Goal: Transaction & Acquisition: Subscribe to service/newsletter

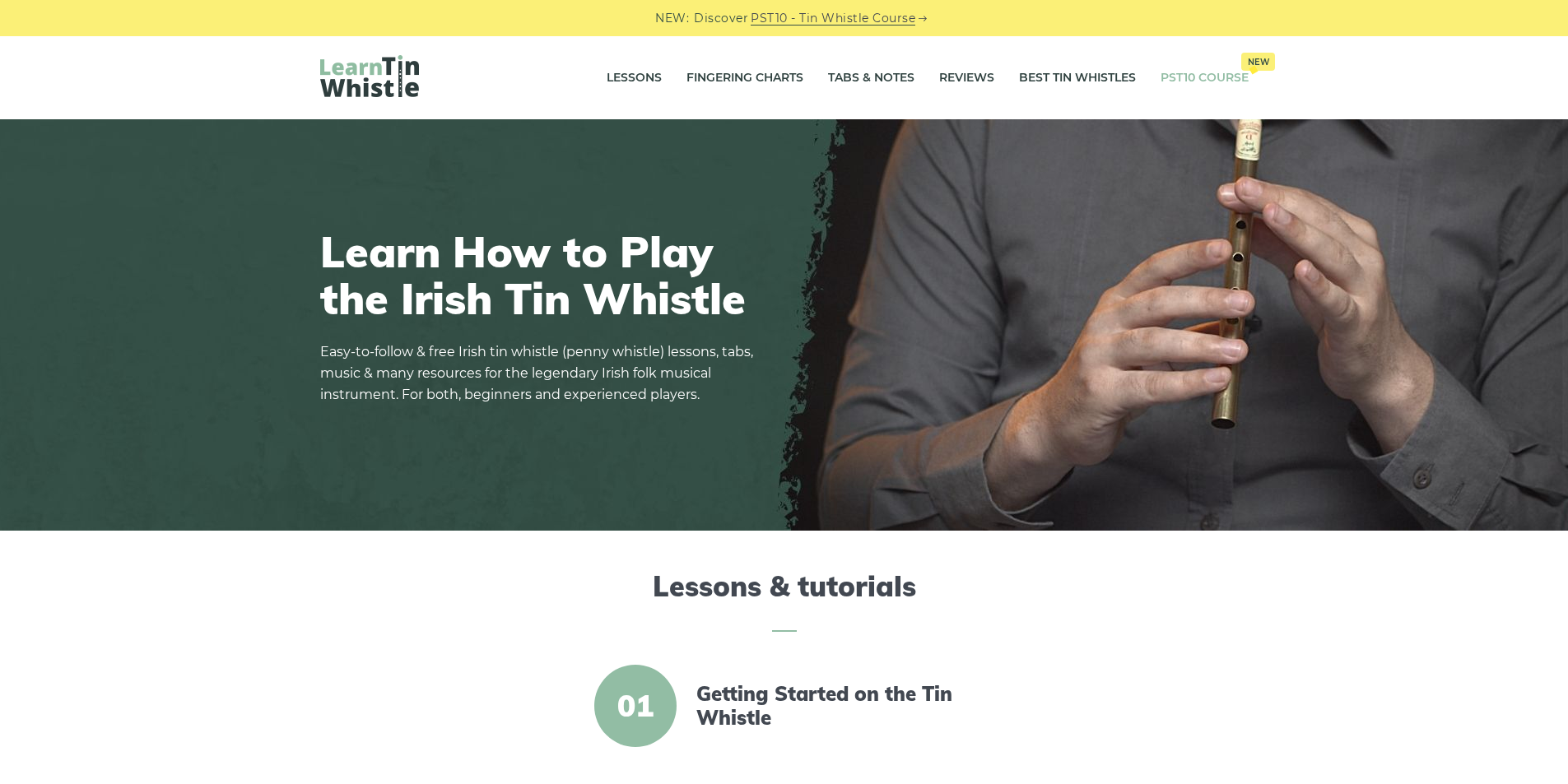
click at [1196, 81] on link "PST10 Course New" at bounding box center [1205, 79] width 88 height 41
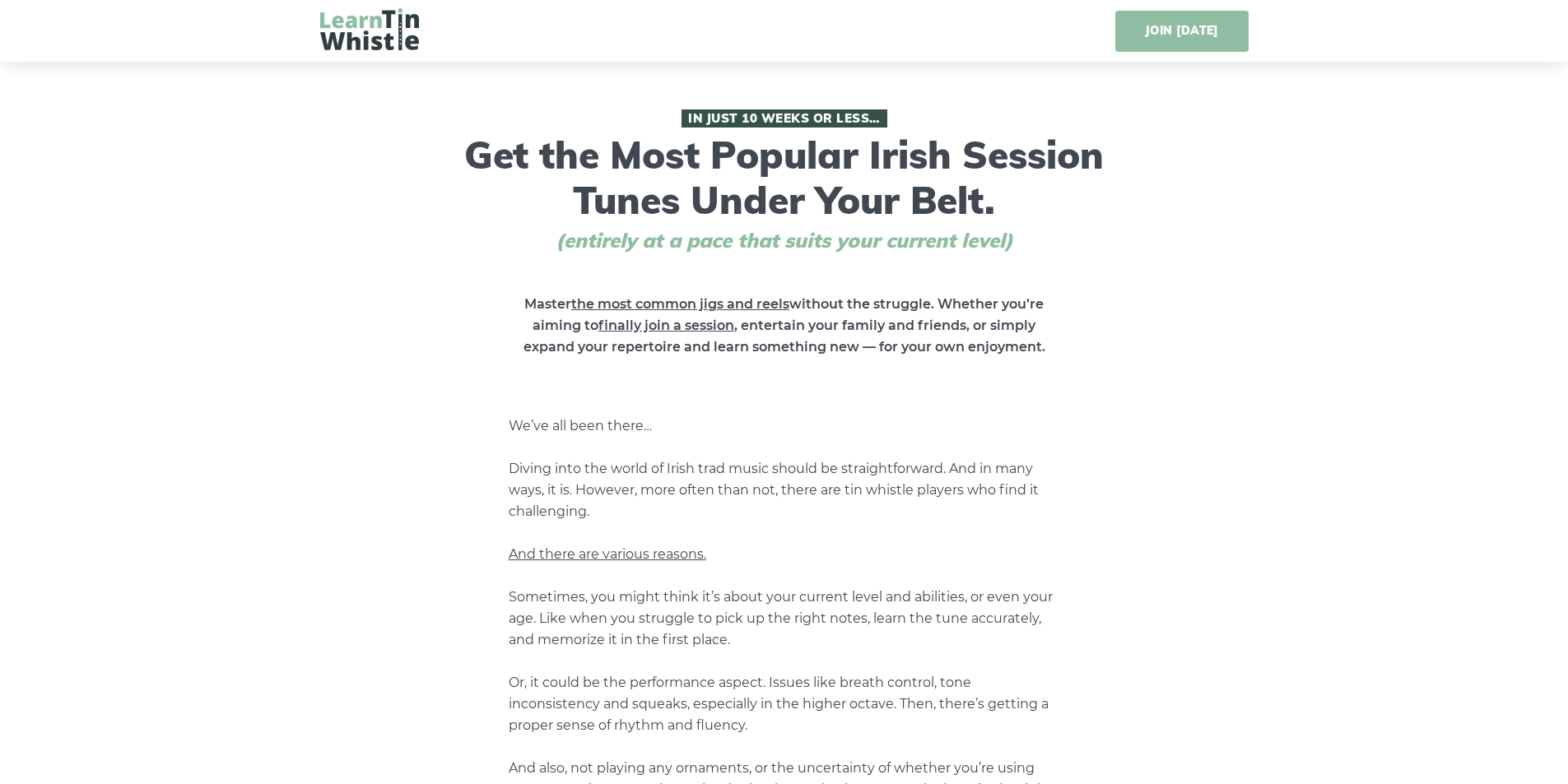
click at [1197, 38] on link "JOIN [DATE]" at bounding box center [1182, 31] width 133 height 41
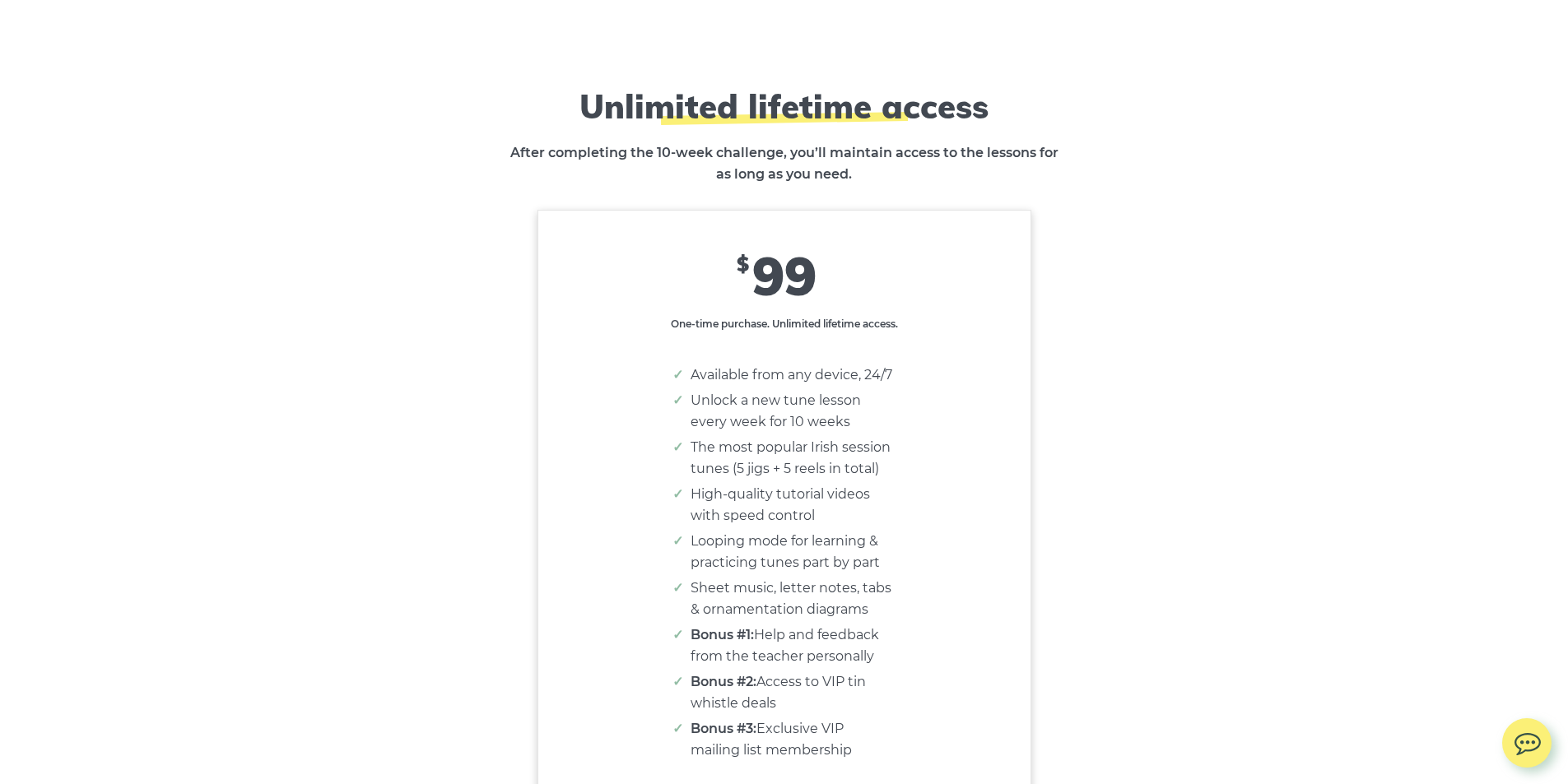
scroll to position [10197, 0]
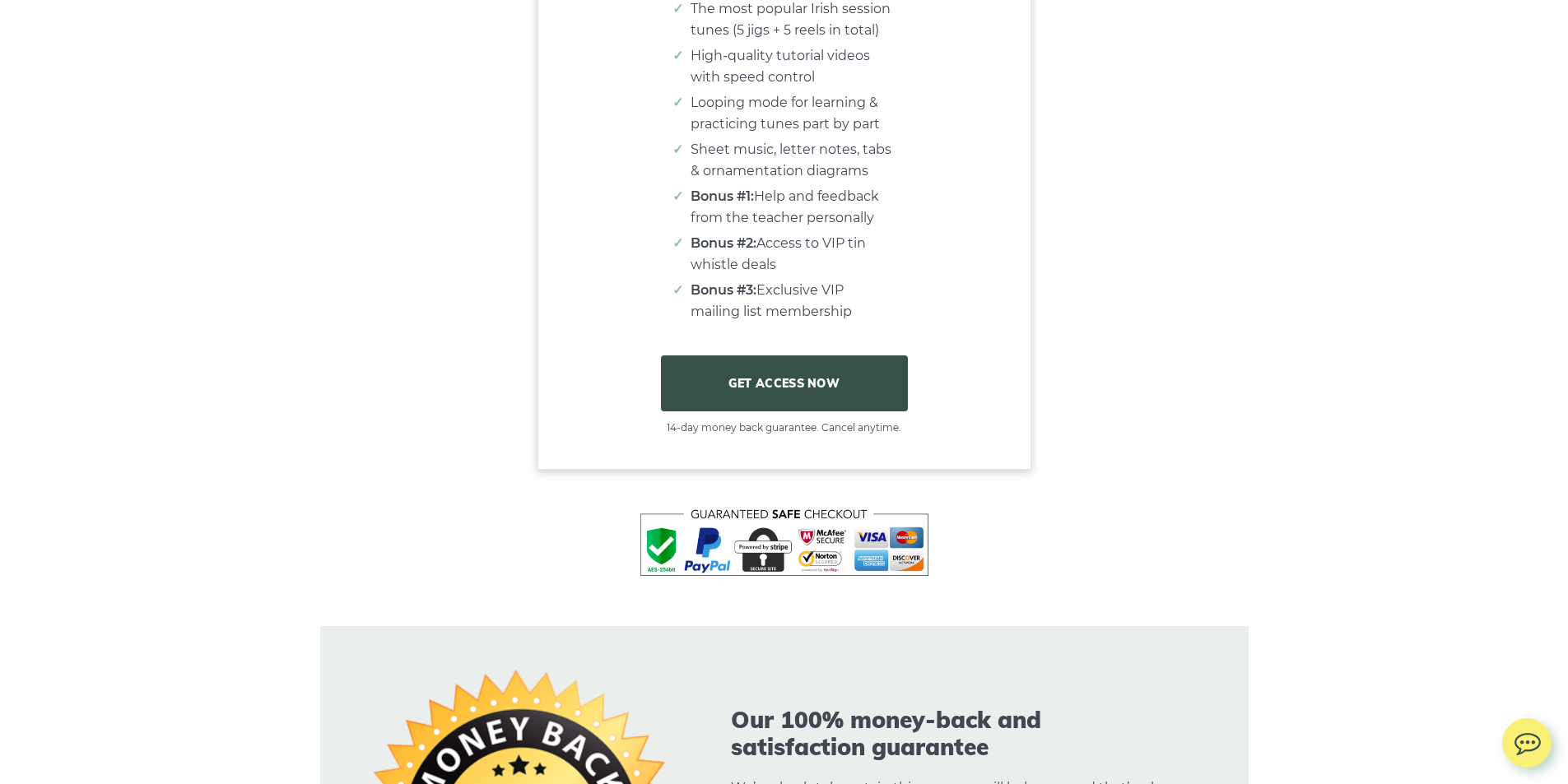
click at [798, 412] on link "GET ACCESS NOW" at bounding box center [785, 384] width 247 height 56
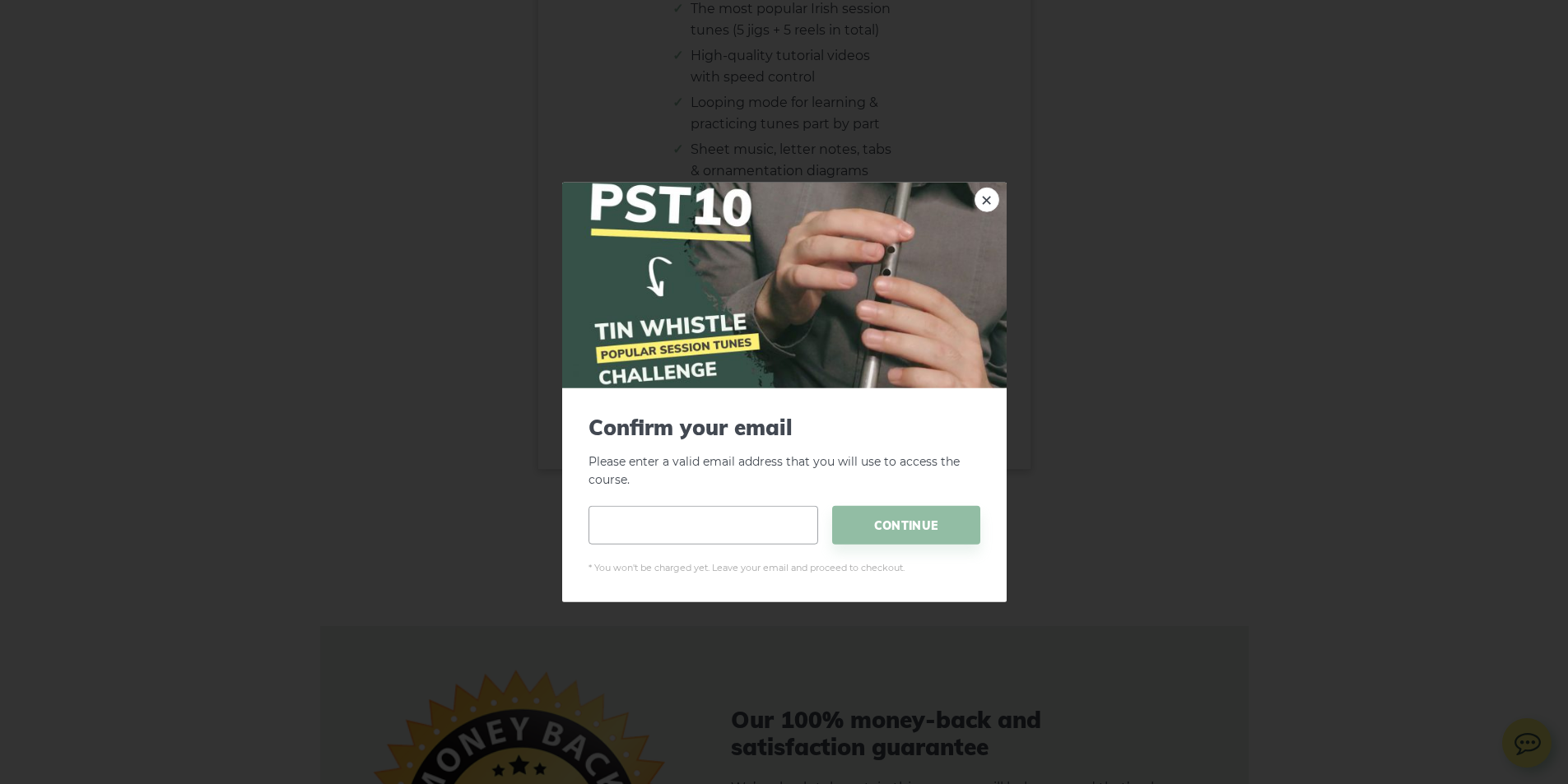
click at [723, 520] on input "email" at bounding box center [703, 525] width 229 height 38
type input "**********"
click at [914, 518] on span "CONTINUE" at bounding box center [907, 525] width 148 height 38
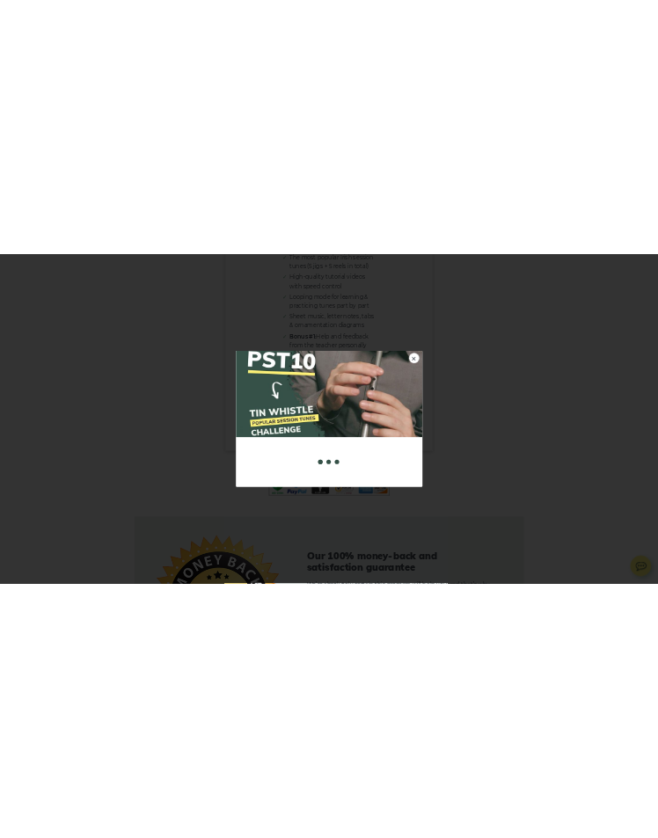
scroll to position [10930, 0]
